Goal: Task Accomplishment & Management: Complete application form

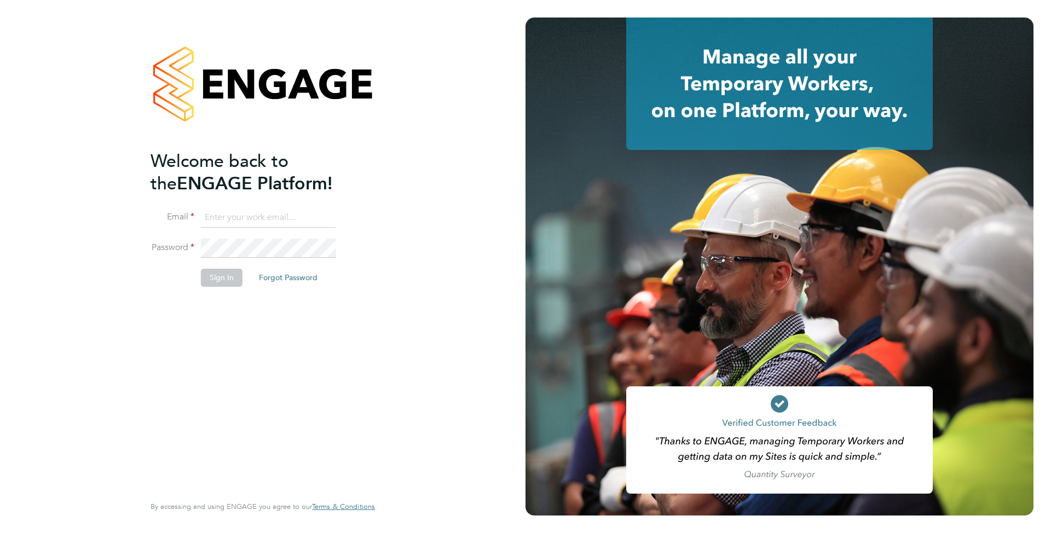
type input "supportuser4@engagetech.com"
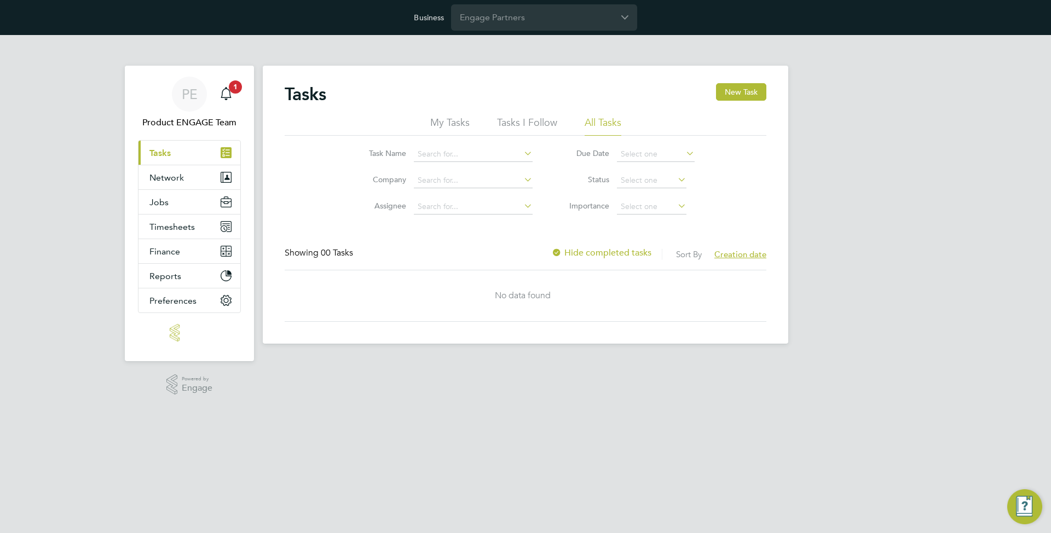
click at [53, 155] on div "PE Product ENGAGE Team Notifications 1 Applications: Current page: Tasks Networ…" at bounding box center [525, 198] width 1051 height 326
click at [495, 15] on input "Engage Partners" at bounding box center [544, 17] width 186 height 26
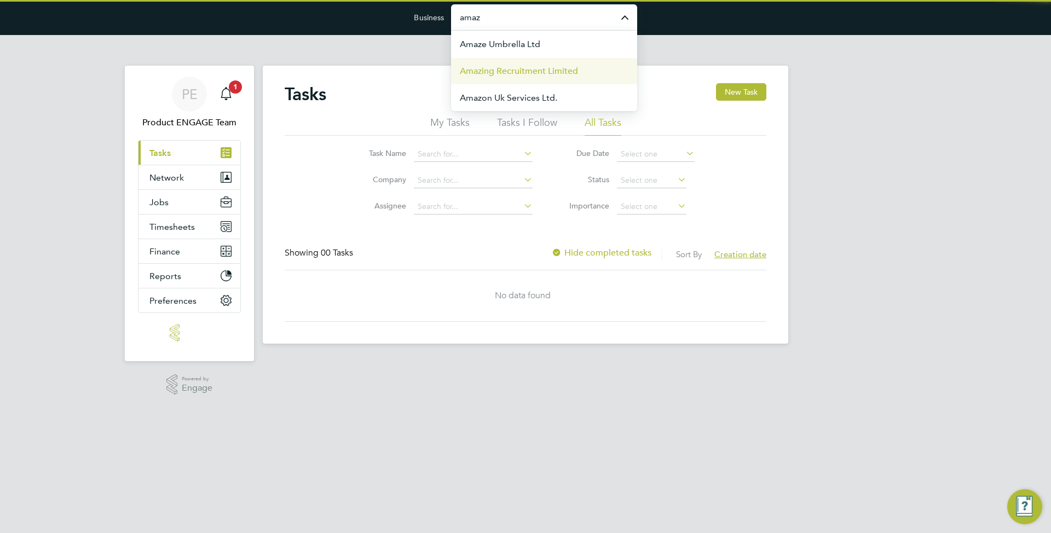
click at [546, 65] on span "Amazing Recruitment Limited" at bounding box center [519, 71] width 118 height 13
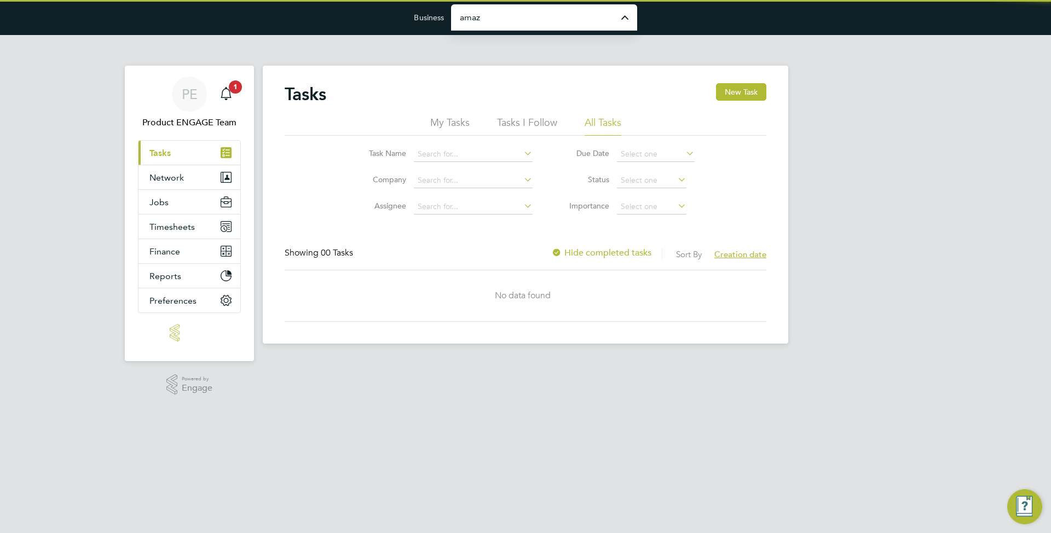
type input "Amazing Recruitment Limited"
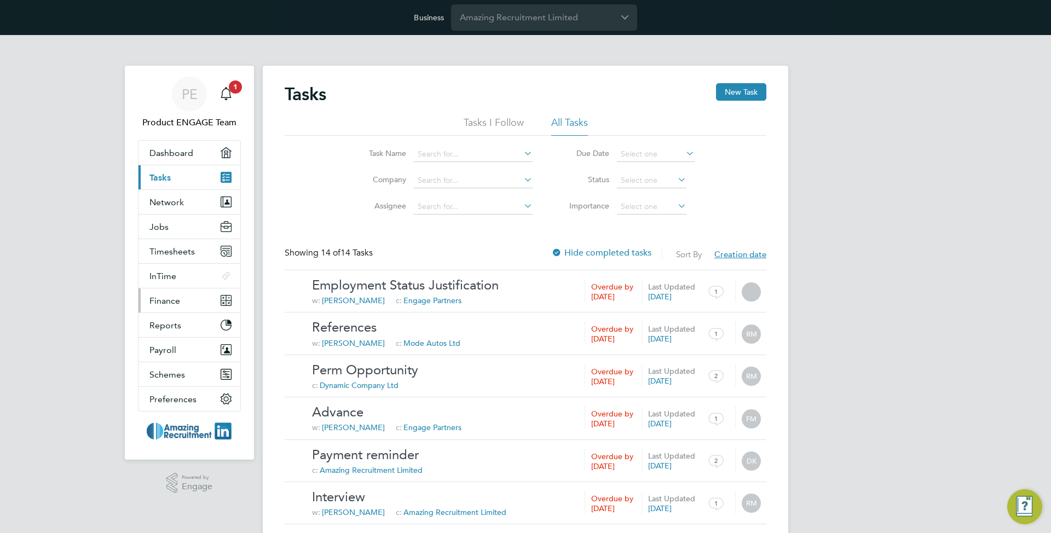
click at [172, 293] on button "Finance" at bounding box center [190, 301] width 102 height 24
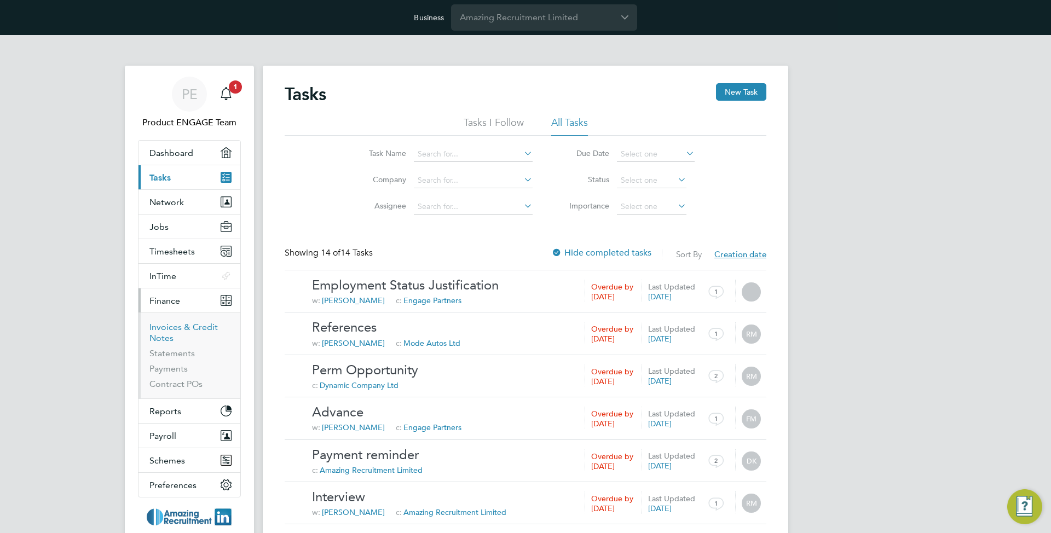
click at [183, 327] on link "Invoices & Credit Notes" at bounding box center [183, 332] width 68 height 21
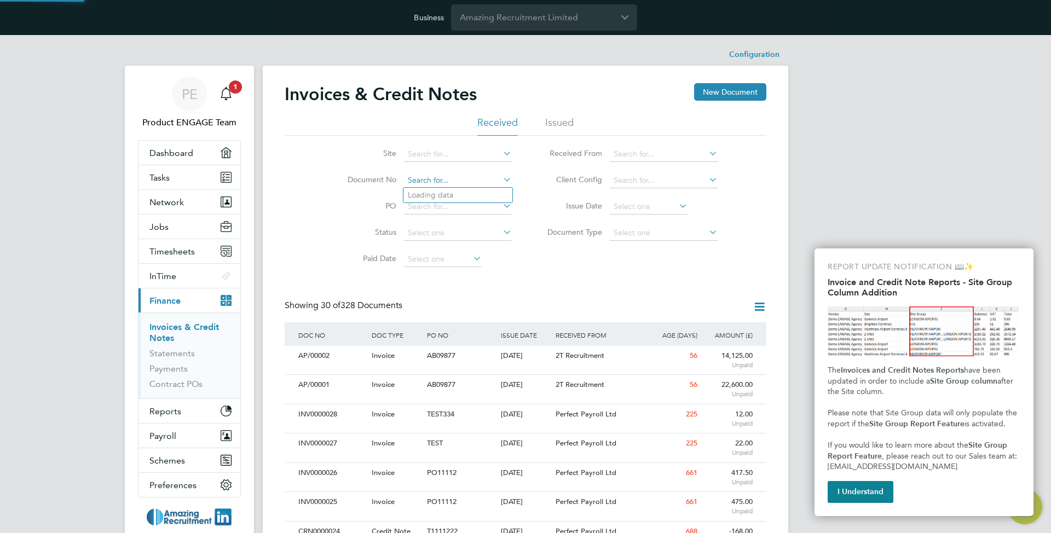
click at [430, 181] on input at bounding box center [458, 180] width 108 height 15
click at [866, 503] on button "I Understand" at bounding box center [861, 492] width 66 height 22
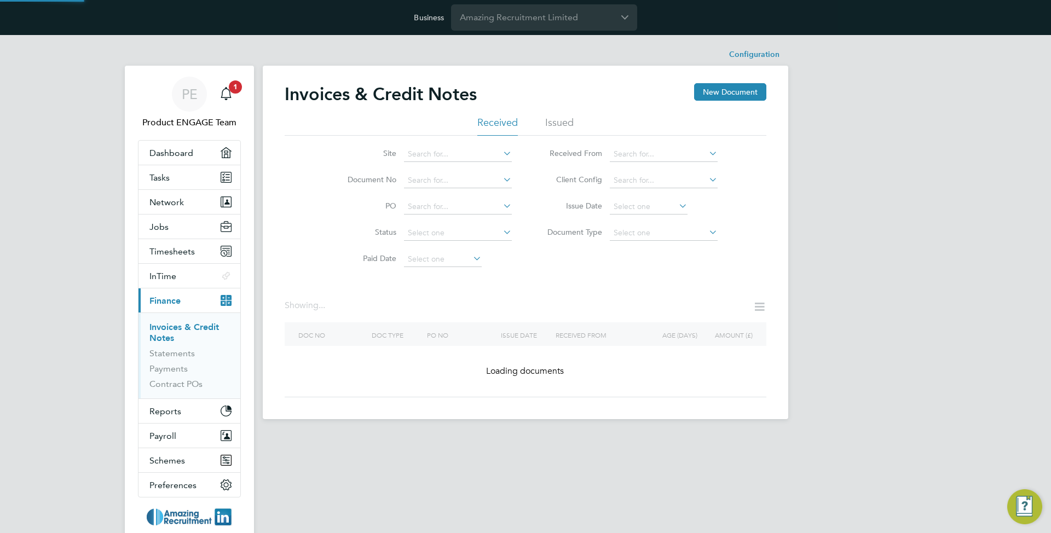
click at [871, 437] on html "Business Amazing Recruitment Limited PE Product ENGAGE Team Notifications 1 App…" at bounding box center [525, 218] width 1051 height 437
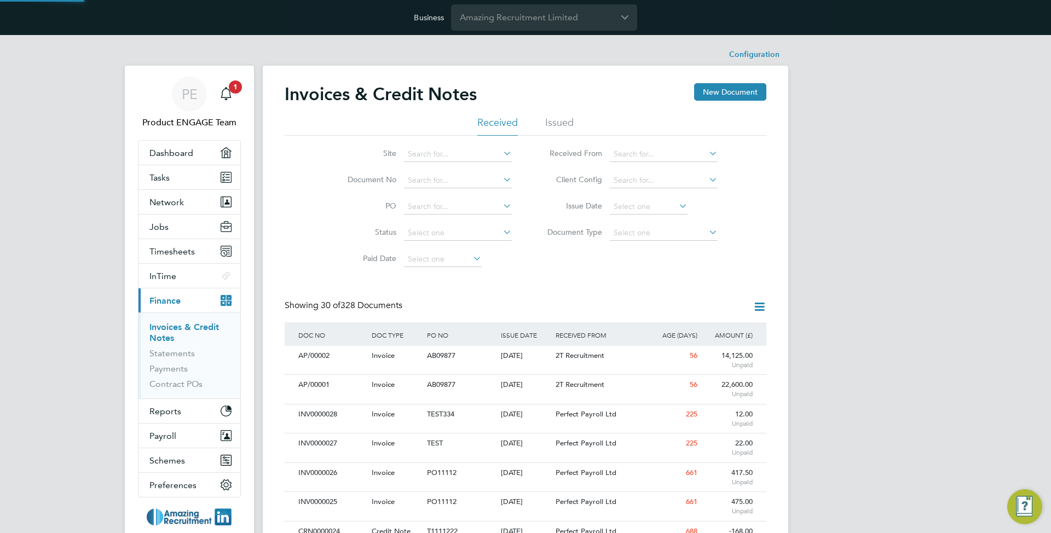
click at [402, 178] on li "Document No" at bounding box center [423, 181] width 206 height 26
drag, startPoint x: 423, startPoint y: 190, endPoint x: 426, endPoint y: 184, distance: 6.9
click at [424, 186] on li "Document No" at bounding box center [423, 181] width 206 height 26
click at [426, 184] on input at bounding box center [458, 180] width 108 height 15
paste input "INV0000026"
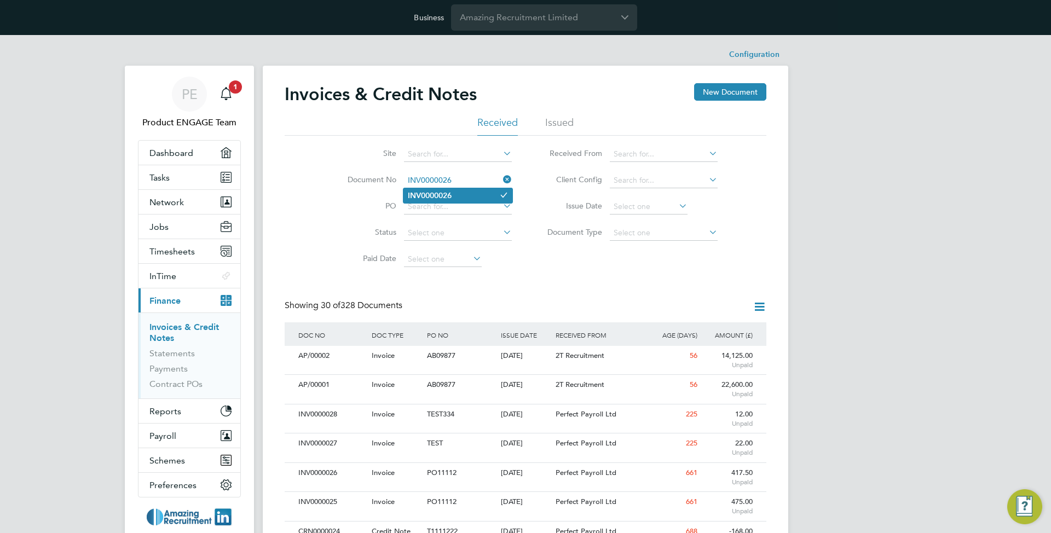
type input "INV0000026"
click at [441, 191] on b "INV0000026" at bounding box center [430, 195] width 44 height 9
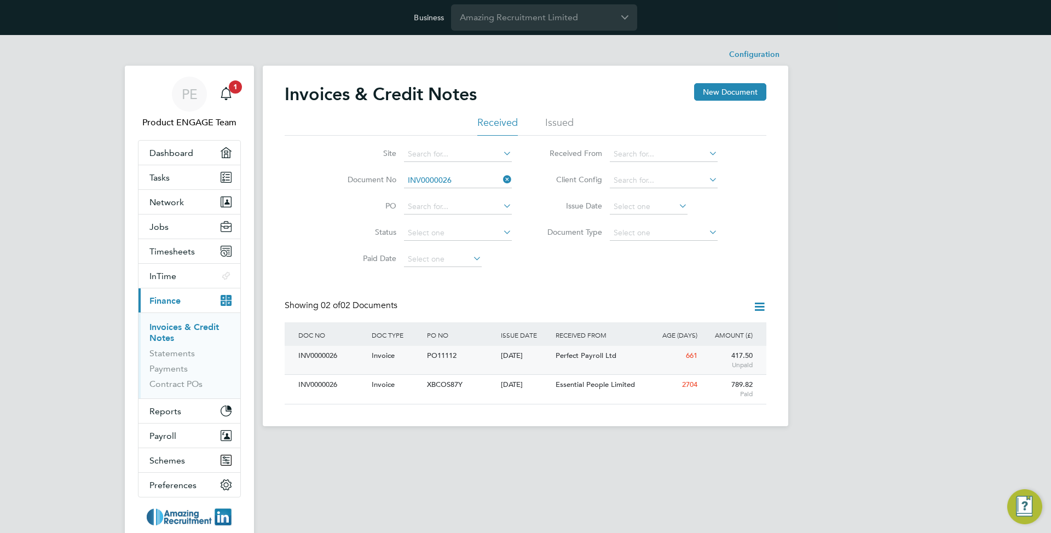
click at [318, 352] on div "INV0000026" at bounding box center [332, 356] width 73 height 20
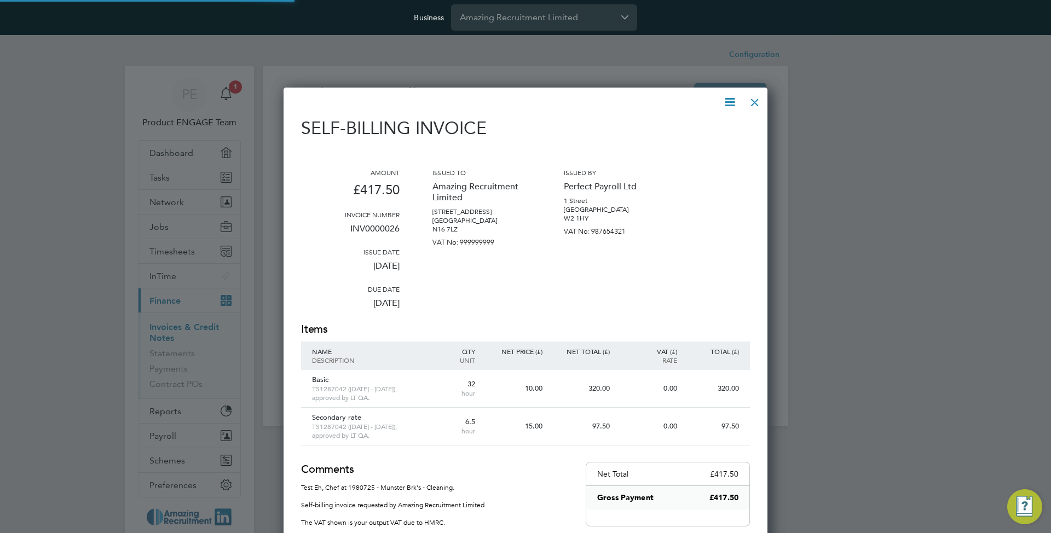
scroll to position [574, 485]
click at [380, 234] on p "INV0000026" at bounding box center [350, 233] width 99 height 28
click at [382, 229] on p "INV0000026" at bounding box center [350, 233] width 99 height 28
copy p "INV0000026"
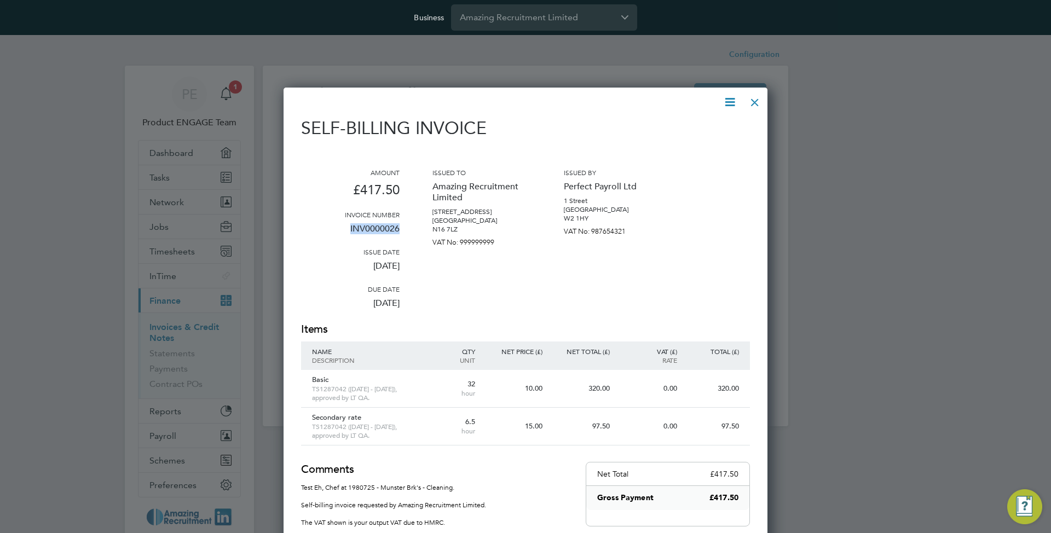
click at [750, 103] on div at bounding box center [755, 100] width 20 height 20
click at [751, 110] on div at bounding box center [755, 100] width 20 height 20
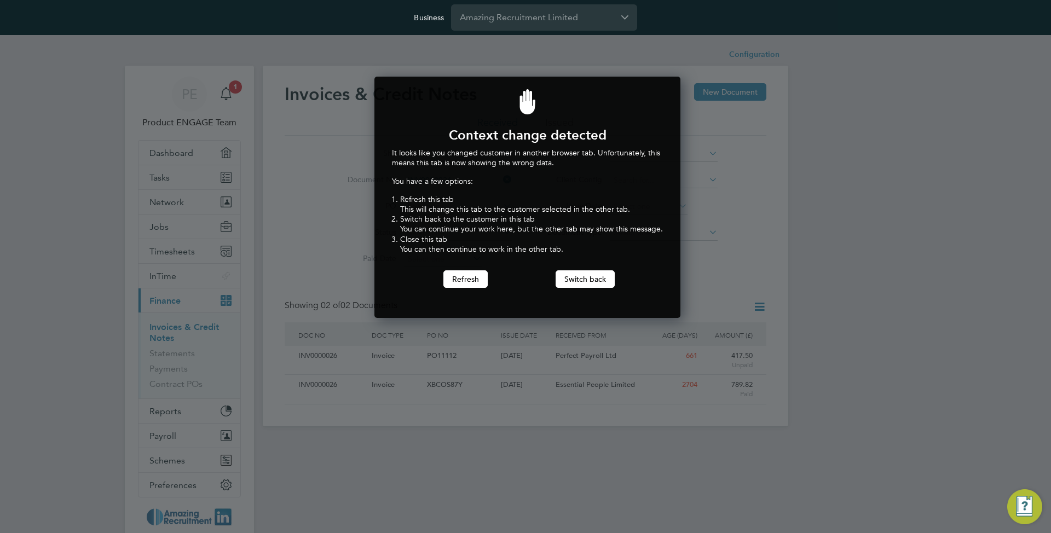
scroll to position [242, 302]
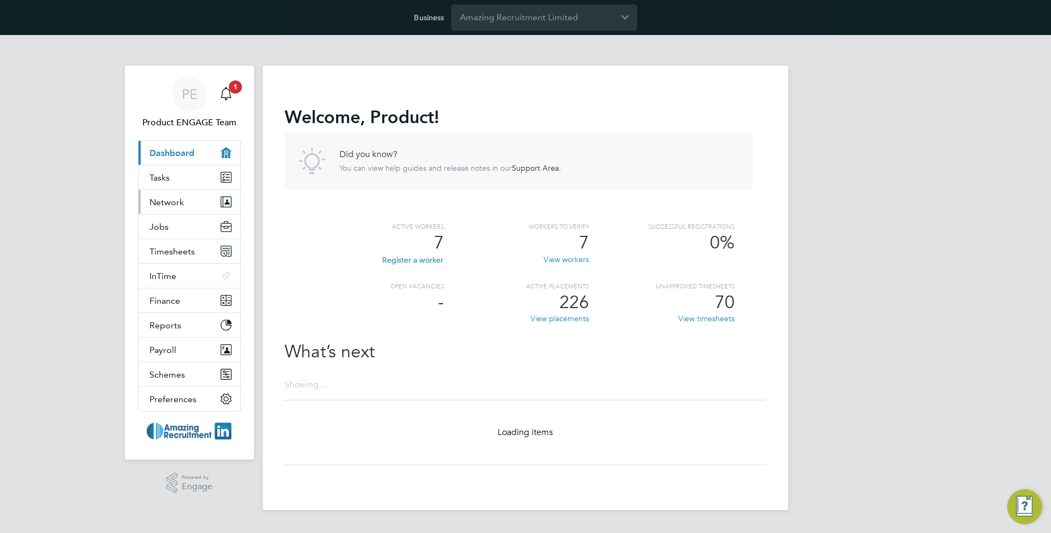
click at [163, 201] on span "Network" at bounding box center [166, 202] width 34 height 10
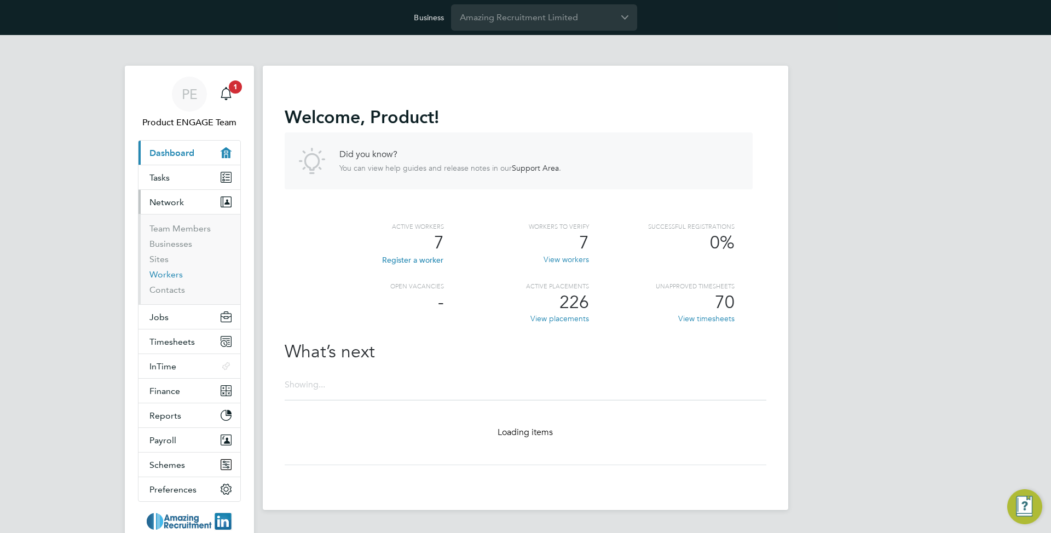
click at [169, 274] on link "Workers" at bounding box center [165, 274] width 33 height 10
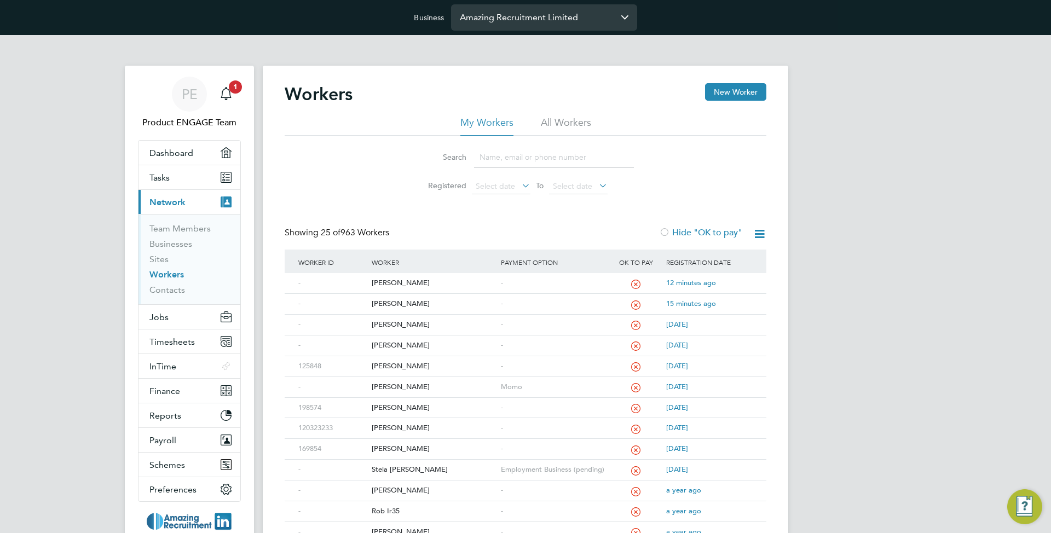
click at [555, 19] on input "Amazing Recruitment Limited" at bounding box center [544, 17] width 186 height 26
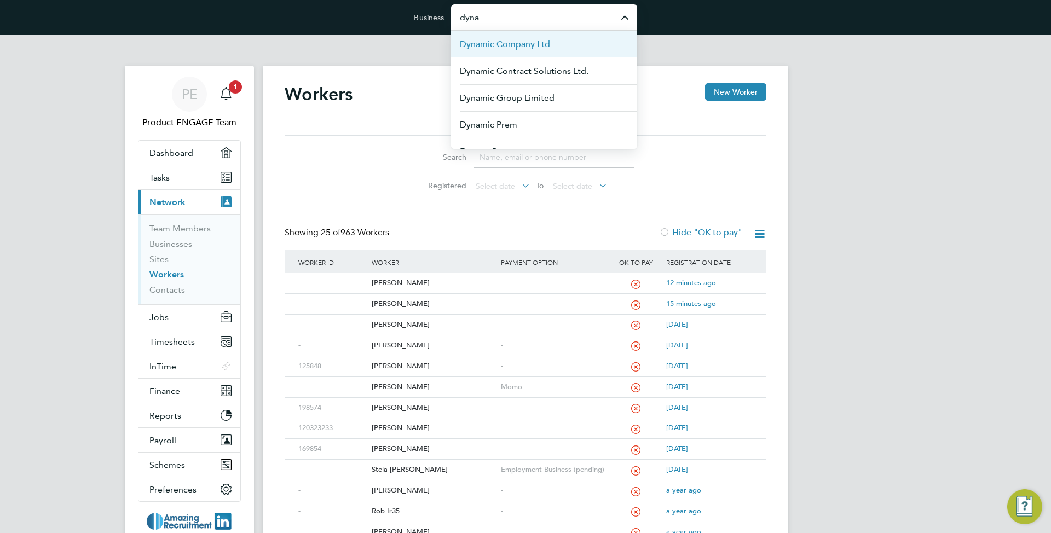
click at [562, 44] on li "Dynamic Company Ltd" at bounding box center [544, 44] width 186 height 27
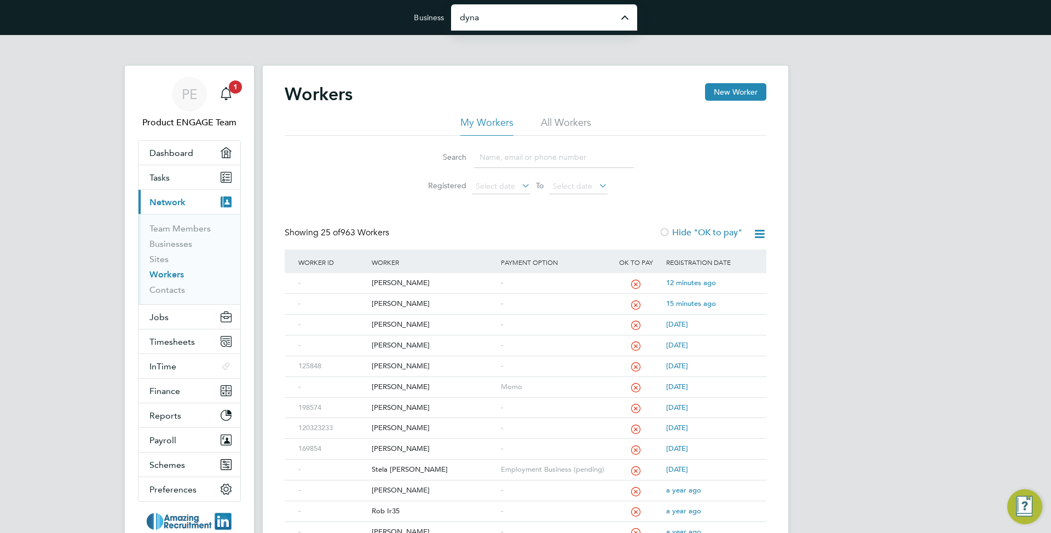
type input "Dynamic Company Ltd"
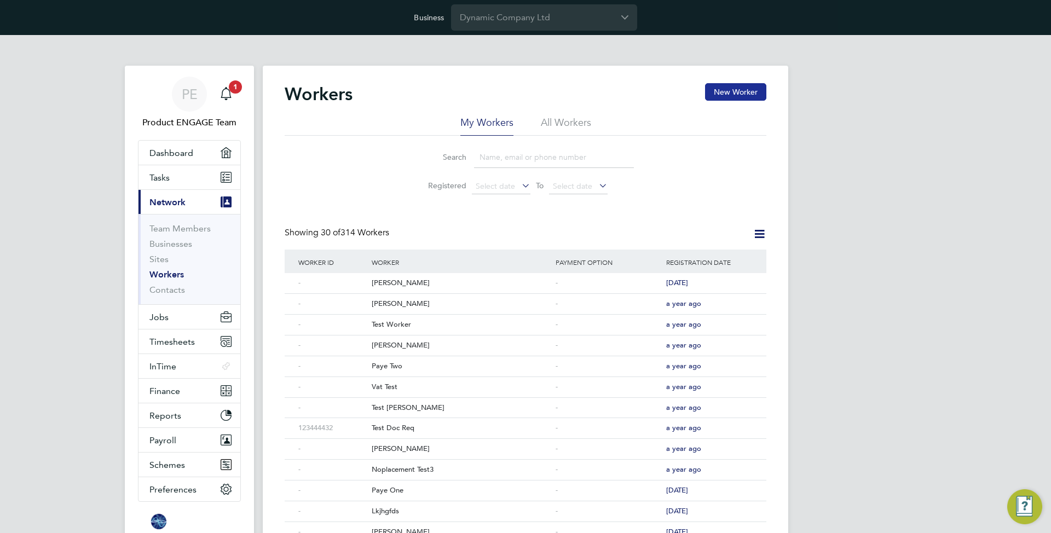
click at [743, 86] on button "New Worker" at bounding box center [735, 92] width 61 height 18
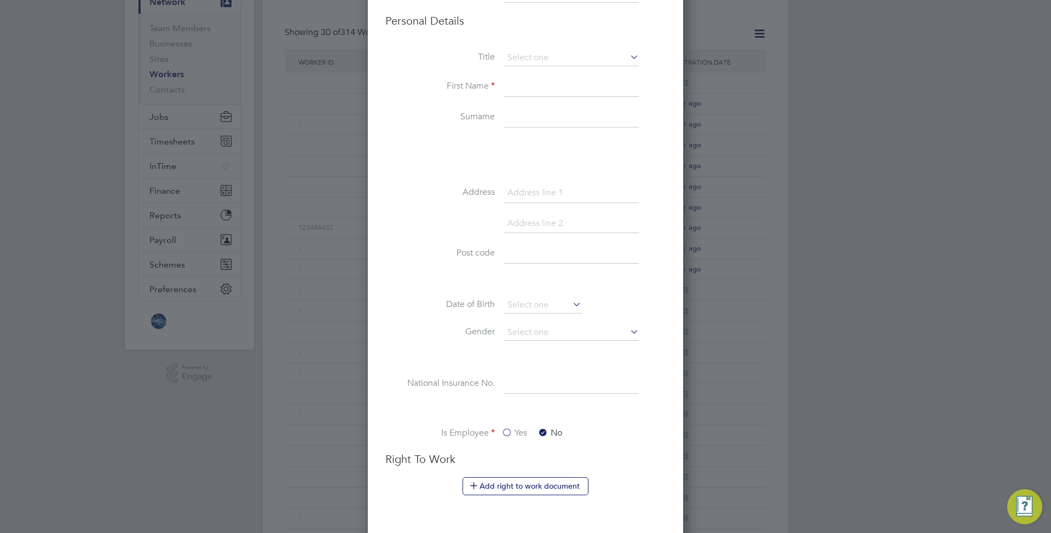
scroll to position [349, 0]
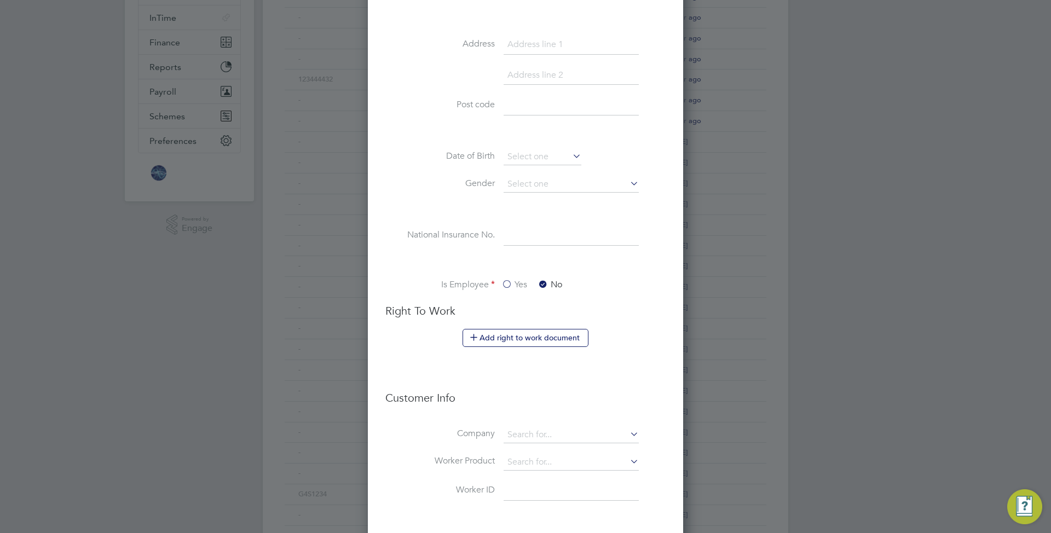
click at [514, 283] on label "Yes" at bounding box center [515, 284] width 26 height 11
click at [0, 0] on input "Yes" at bounding box center [0, 0] width 0 height 0
click at [546, 283] on label "No" at bounding box center [550, 284] width 25 height 11
click at [0, 0] on input "No" at bounding box center [0, 0] width 0 height 0
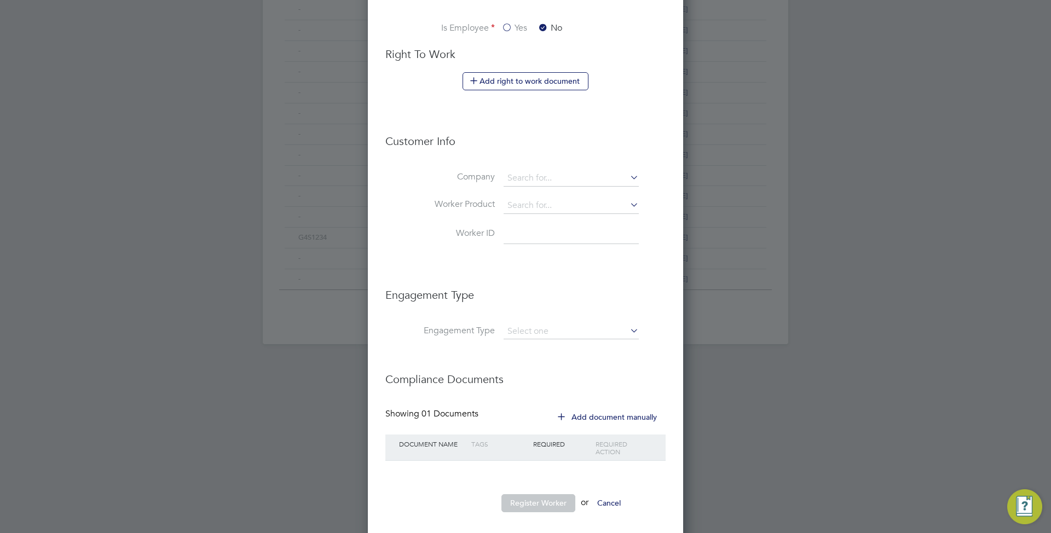
scroll to position [618, 0]
